Goal: Task Accomplishment & Management: Use online tool/utility

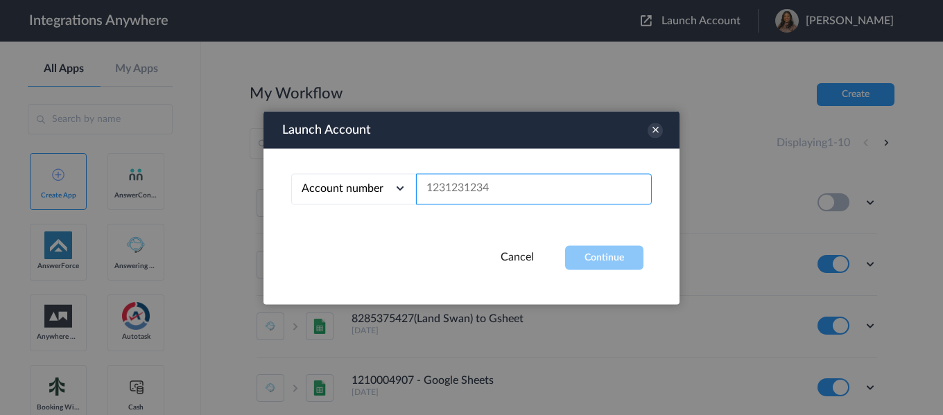
drag, startPoint x: 533, startPoint y: 211, endPoint x: 525, endPoint y: 193, distance: 19.9
paste input "9193211547"
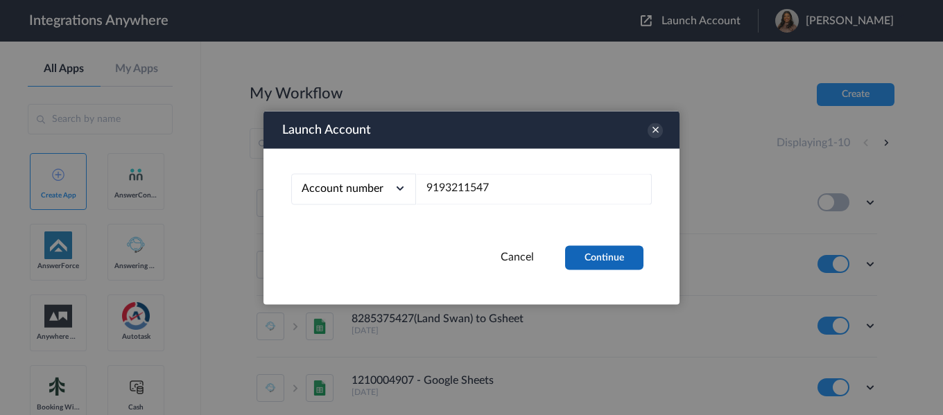
click at [580, 258] on button "Continue" at bounding box center [604, 257] width 78 height 24
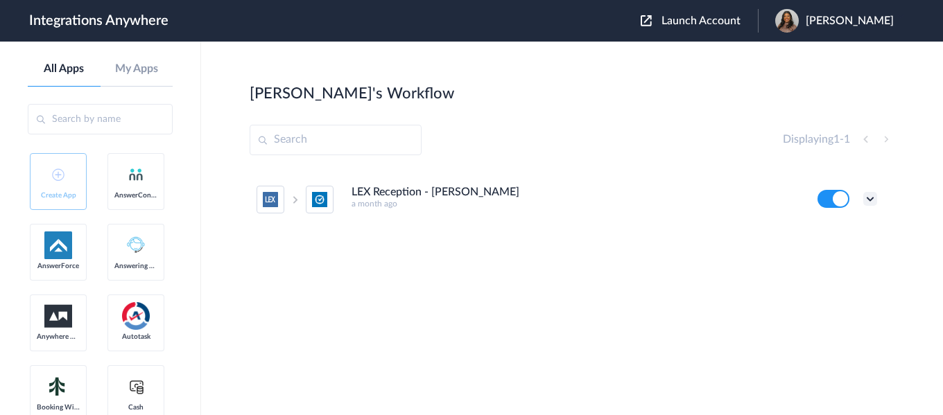
click at [869, 198] on icon at bounding box center [870, 199] width 14 height 14
click at [837, 227] on li "Edit" at bounding box center [832, 231] width 90 height 26
click at [731, 21] on span "Launch Account" at bounding box center [701, 20] width 79 height 11
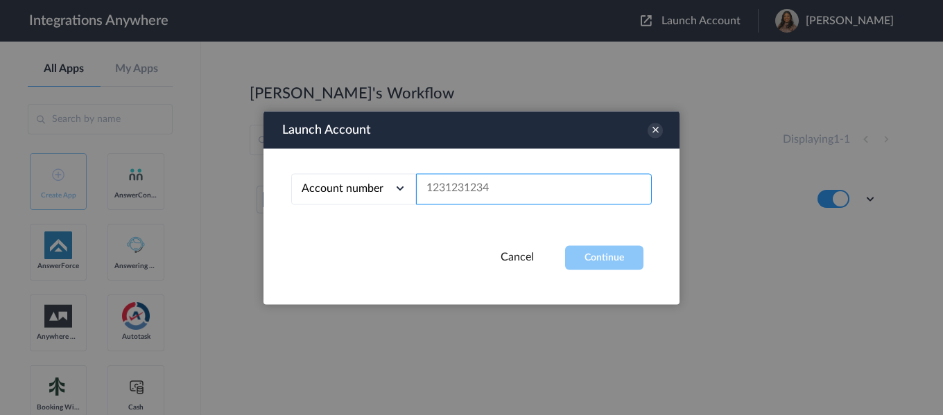
paste input "All Other Cases"
type input "All Other Cases"
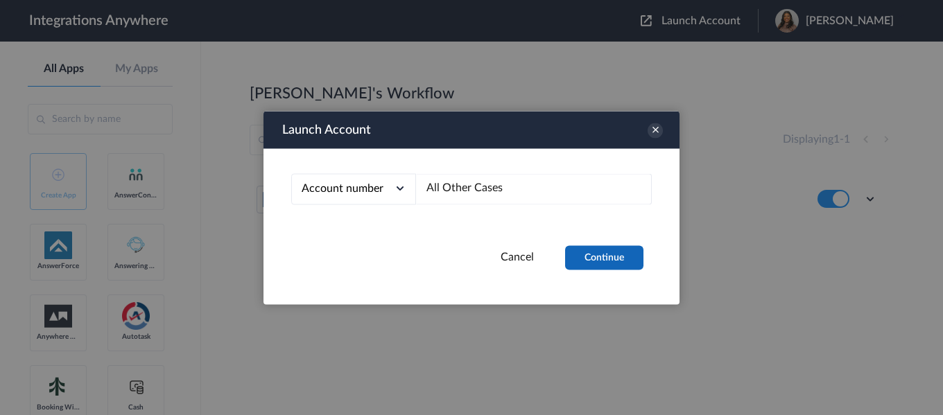
click at [565, 257] on button "Continue" at bounding box center [604, 257] width 78 height 24
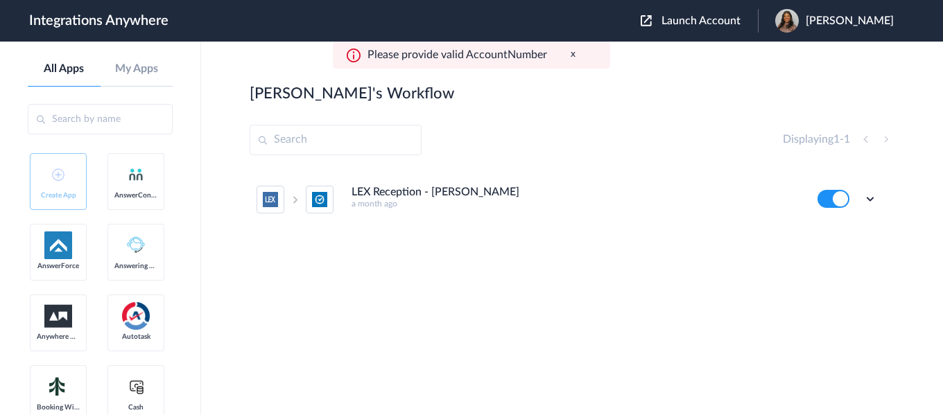
click at [716, 28] on div "Launch Account Latasha Parker My Account Logout" at bounding box center [774, 21] width 267 height 24
click at [716, 24] on span "Launch Account" at bounding box center [701, 20] width 79 height 11
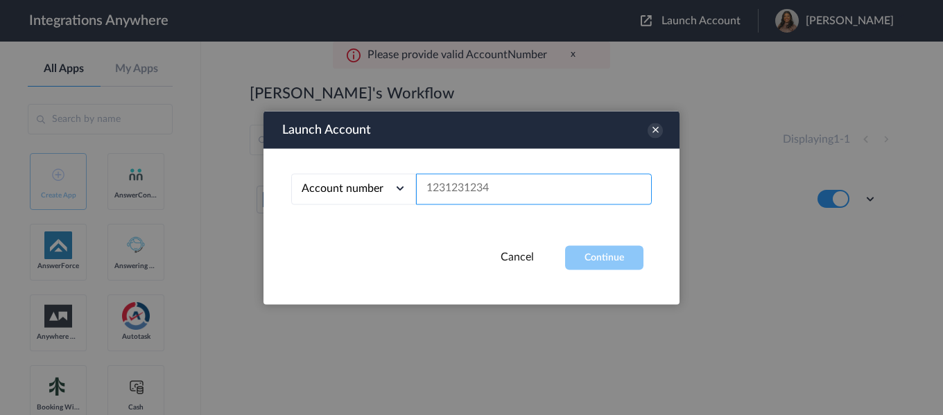
paste input "All Other Cases"
click at [535, 184] on input "All Other Cases" at bounding box center [534, 188] width 236 height 31
paste input "9193211547"
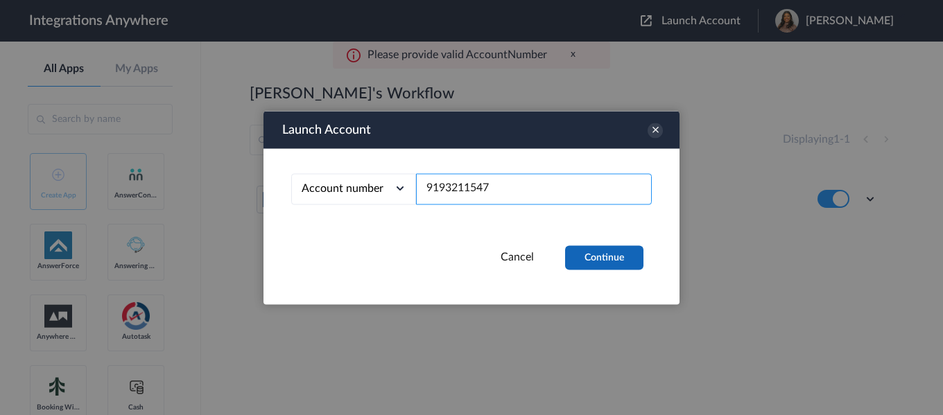
type input "9193211547"
click at [591, 259] on button "Continue" at bounding box center [604, 257] width 78 height 24
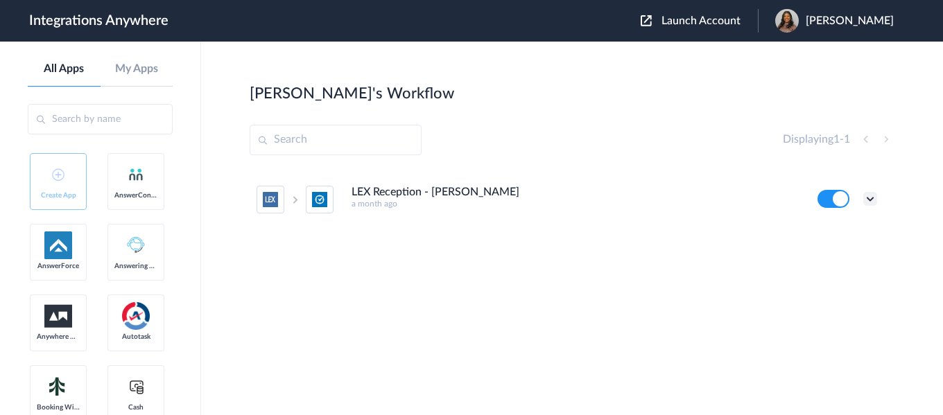
click at [872, 192] on icon at bounding box center [870, 199] width 14 height 14
click at [856, 224] on li "Edit" at bounding box center [832, 231] width 90 height 26
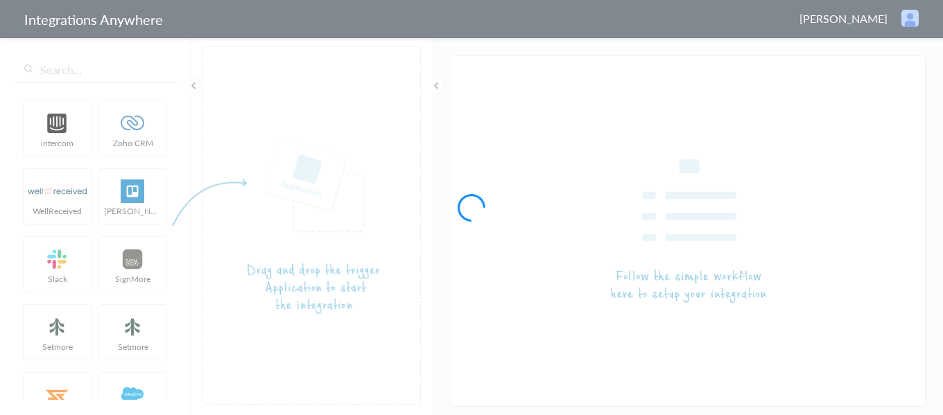
type input "LEX Reception - [PERSON_NAME]"
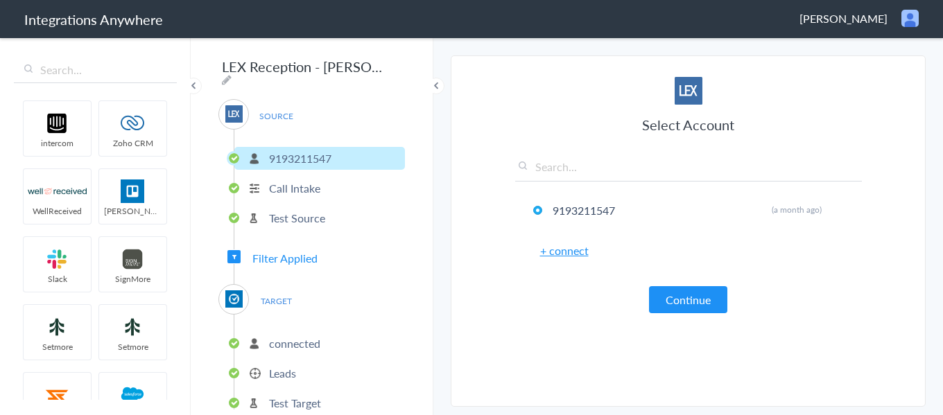
click at [289, 252] on span "Filter Applied" at bounding box center [284, 258] width 65 height 16
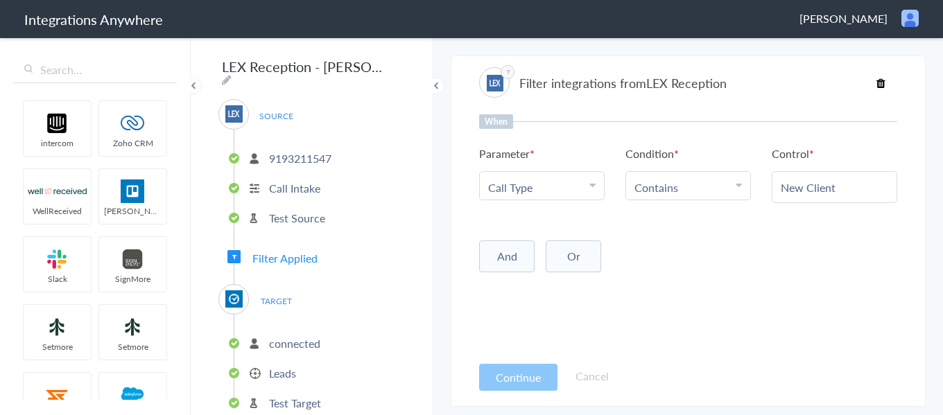
click at [553, 187] on Type "Call Type" at bounding box center [538, 188] width 101 height 16
click at [571, 182] on Type "Call Type" at bounding box center [538, 188] width 101 height 16
click at [569, 189] on Type "Call Type" at bounding box center [538, 188] width 101 height 16
click at [565, 222] on input "text" at bounding box center [542, 226] width 124 height 30
type input "case"
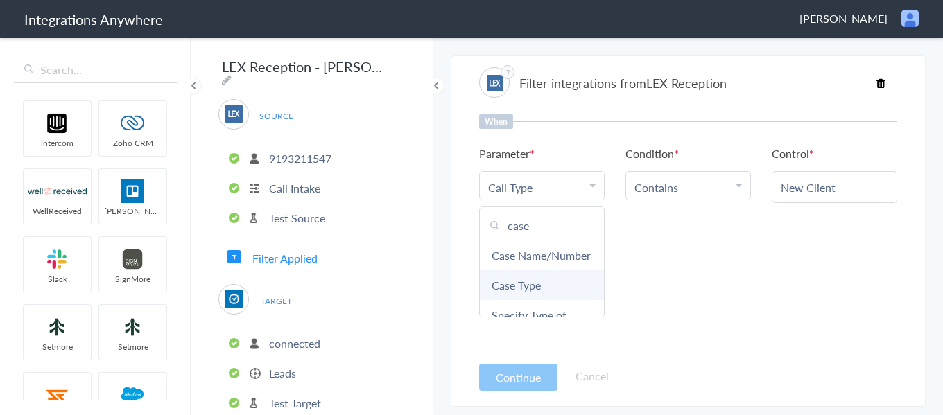
click at [550, 300] on link "Case Type" at bounding box center [542, 285] width 124 height 30
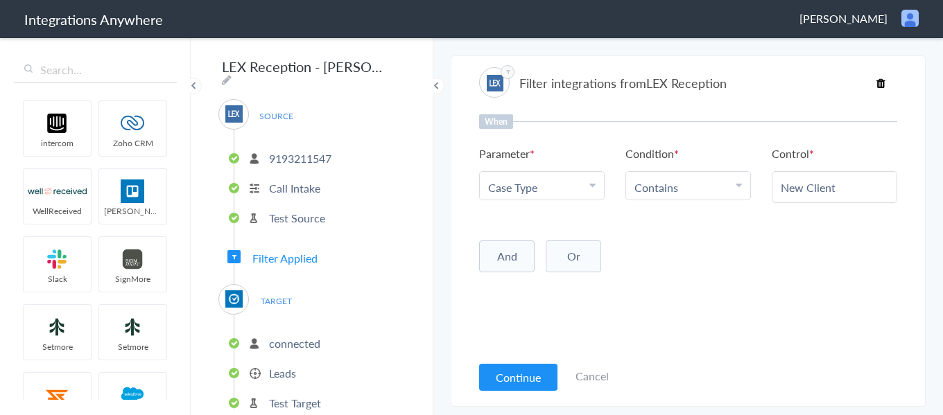
click at [676, 188] on link "Contains" at bounding box center [656, 188] width 44 height 16
click at [679, 302] on link "Exists" at bounding box center [688, 302] width 124 height 30
click at [587, 256] on button "Or" at bounding box center [573, 254] width 55 height 32
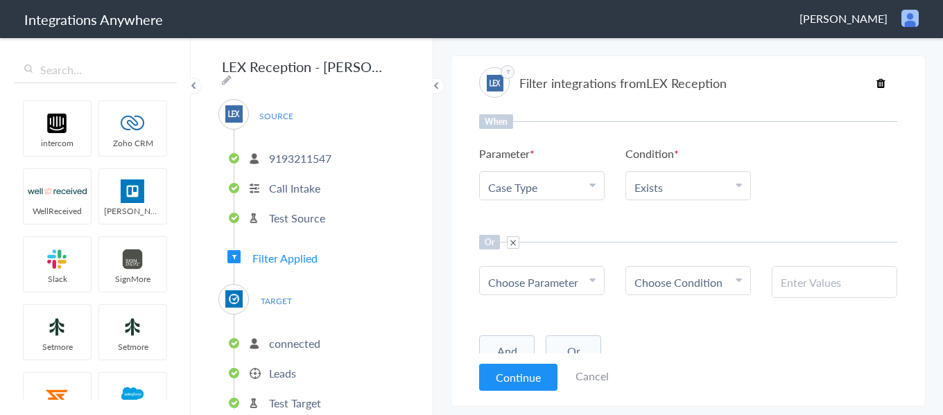
click at [578, 282] on span "Choose Parameter" at bounding box center [533, 283] width 90 height 16
click at [553, 314] on input "text" at bounding box center [542, 321] width 124 height 30
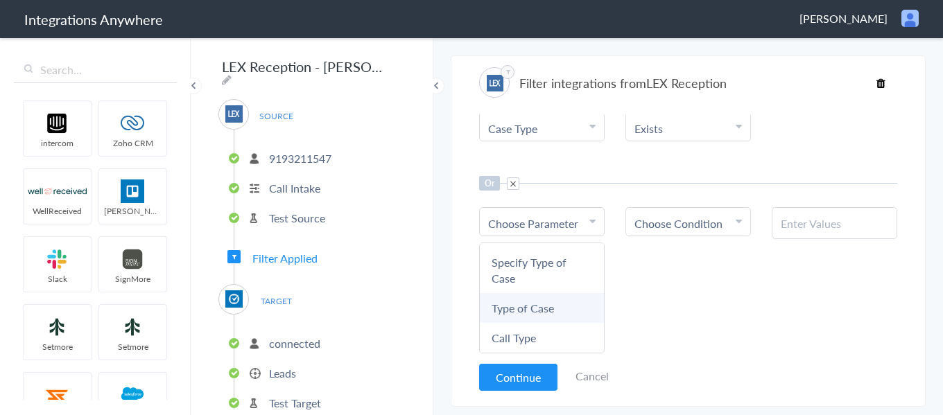
type input "type"
click at [567, 311] on link "Type of Case" at bounding box center [542, 308] width 124 height 30
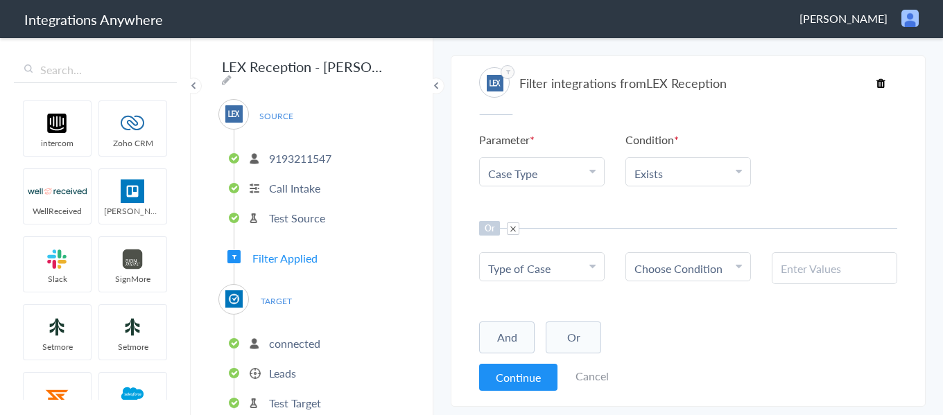
click at [657, 272] on span "Choose Condition" at bounding box center [678, 269] width 88 height 16
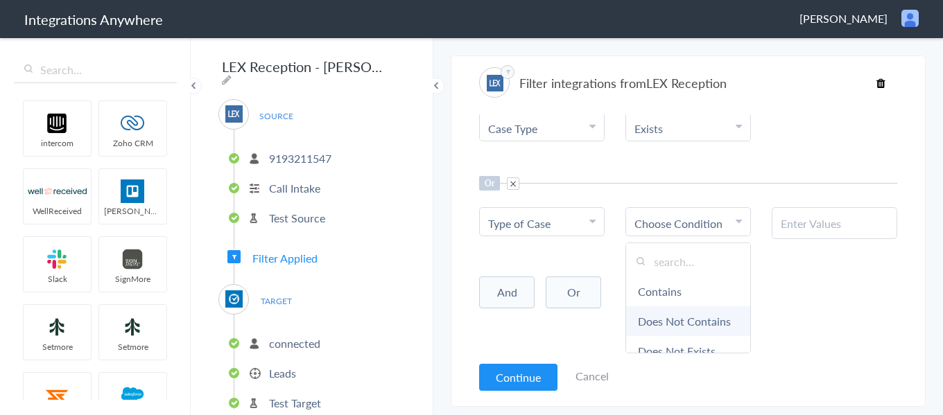
click at [658, 334] on link "Does Not Contains" at bounding box center [688, 321] width 124 height 30
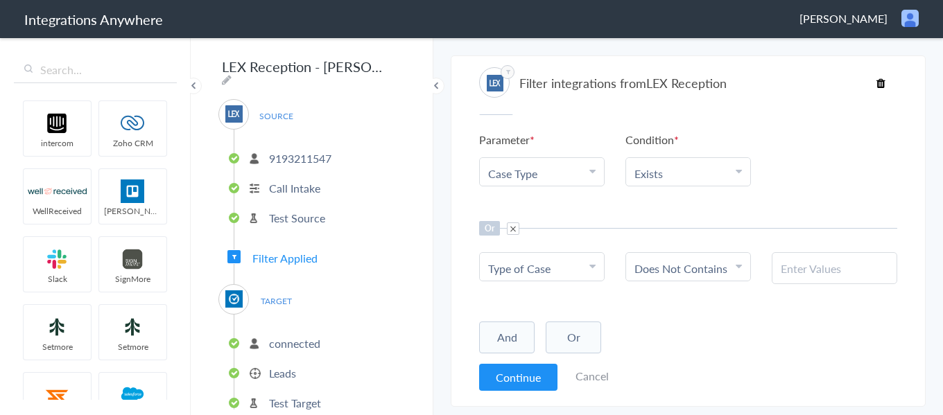
scroll to position [14, 0]
click at [668, 259] on link "Choose Condition Does Not Contains" at bounding box center [688, 267] width 124 height 28
click at [668, 336] on link "Contains" at bounding box center [688, 337] width 124 height 30
paste input "All Other Cases"
type input "All Other Cases"
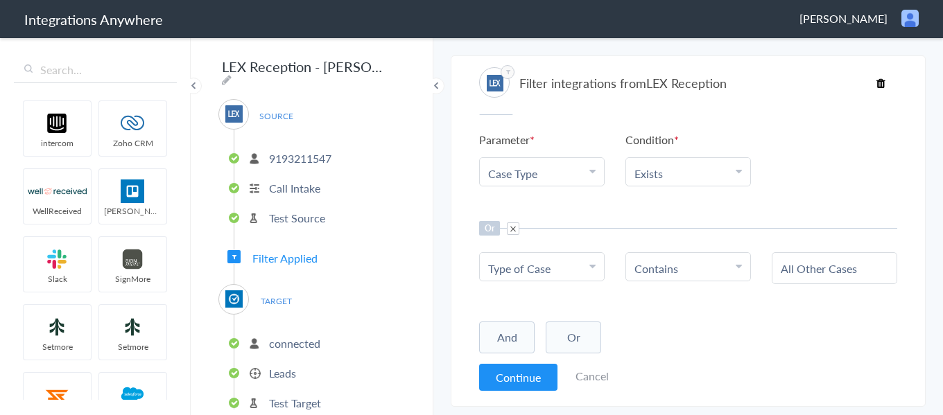
click at [662, 105] on article "Filter integrations from LEX Reception When Parameter Choose Parameter Case Typ…" at bounding box center [688, 232] width 418 height 338
click at [746, 312] on div "When Parameter Choose Parameter Case Type First Name Last Name Email Phone Pote…" at bounding box center [688, 233] width 418 height 239
click at [542, 373] on button "Continue" at bounding box center [518, 377] width 78 height 27
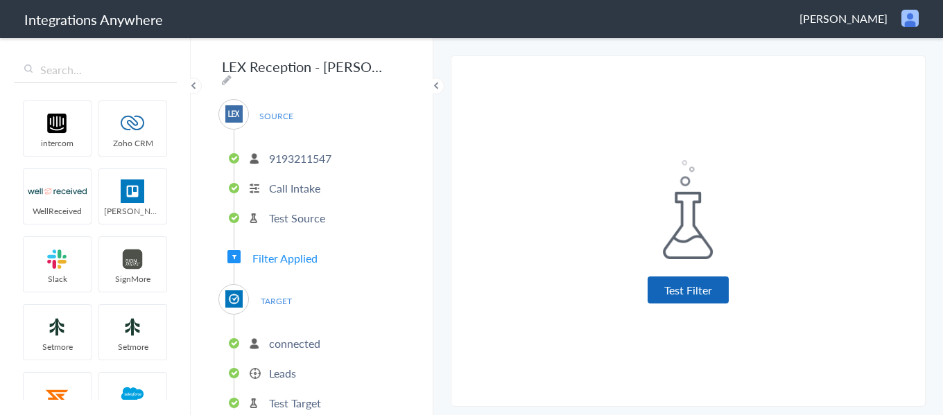
click at [668, 296] on button "Test Filter" at bounding box center [688, 290] width 81 height 27
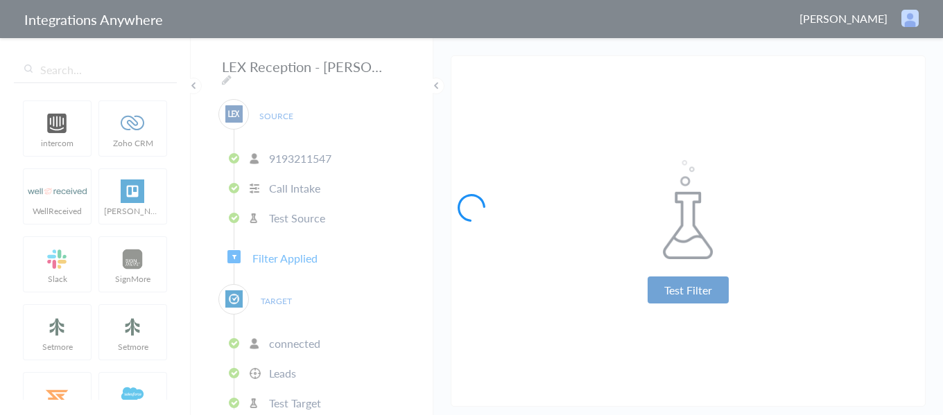
click at [668, 296] on div at bounding box center [471, 207] width 943 height 415
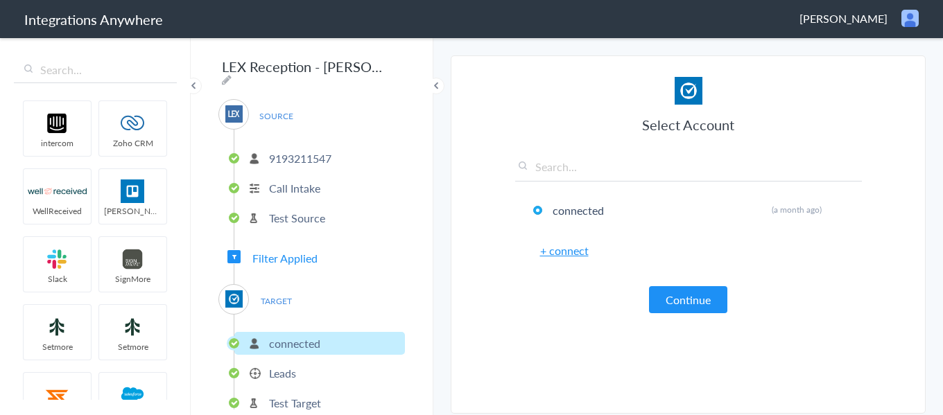
click at [668, 296] on button "Continue" at bounding box center [688, 299] width 78 height 27
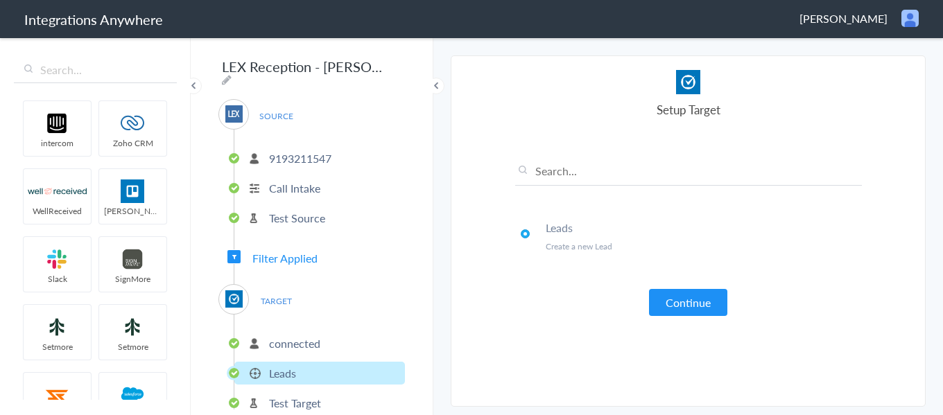
click at [668, 296] on button "Continue" at bounding box center [688, 302] width 78 height 27
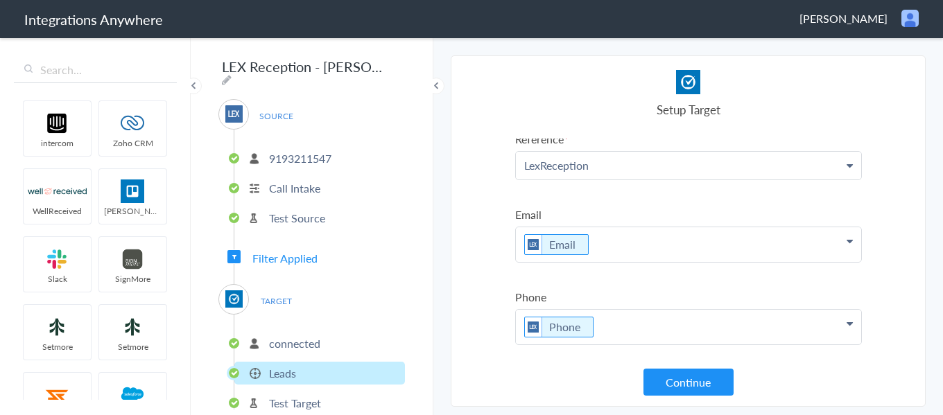
scroll to position [567, 0]
click at [681, 381] on button "Continue" at bounding box center [689, 382] width 90 height 27
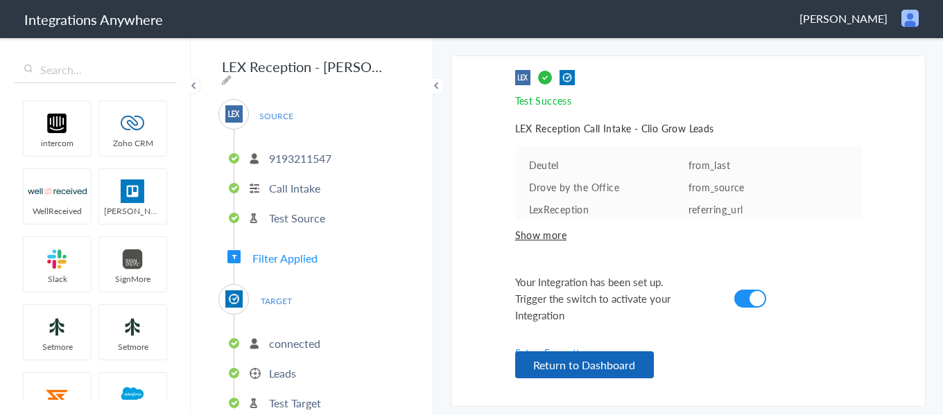
click at [631, 361] on button "Return to Dashboard" at bounding box center [584, 365] width 139 height 27
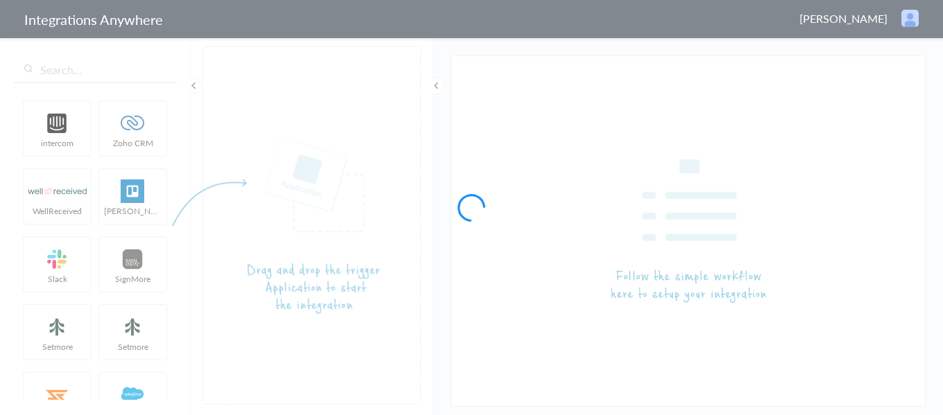
type input "LEX Reception - [PERSON_NAME]"
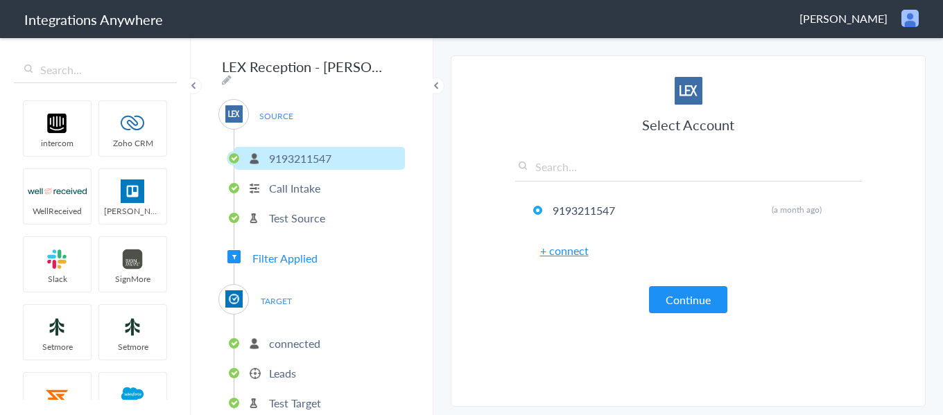
click at [293, 250] on span "Filter Applied" at bounding box center [284, 258] width 65 height 16
